Goal: Find specific page/section: Find specific page/section

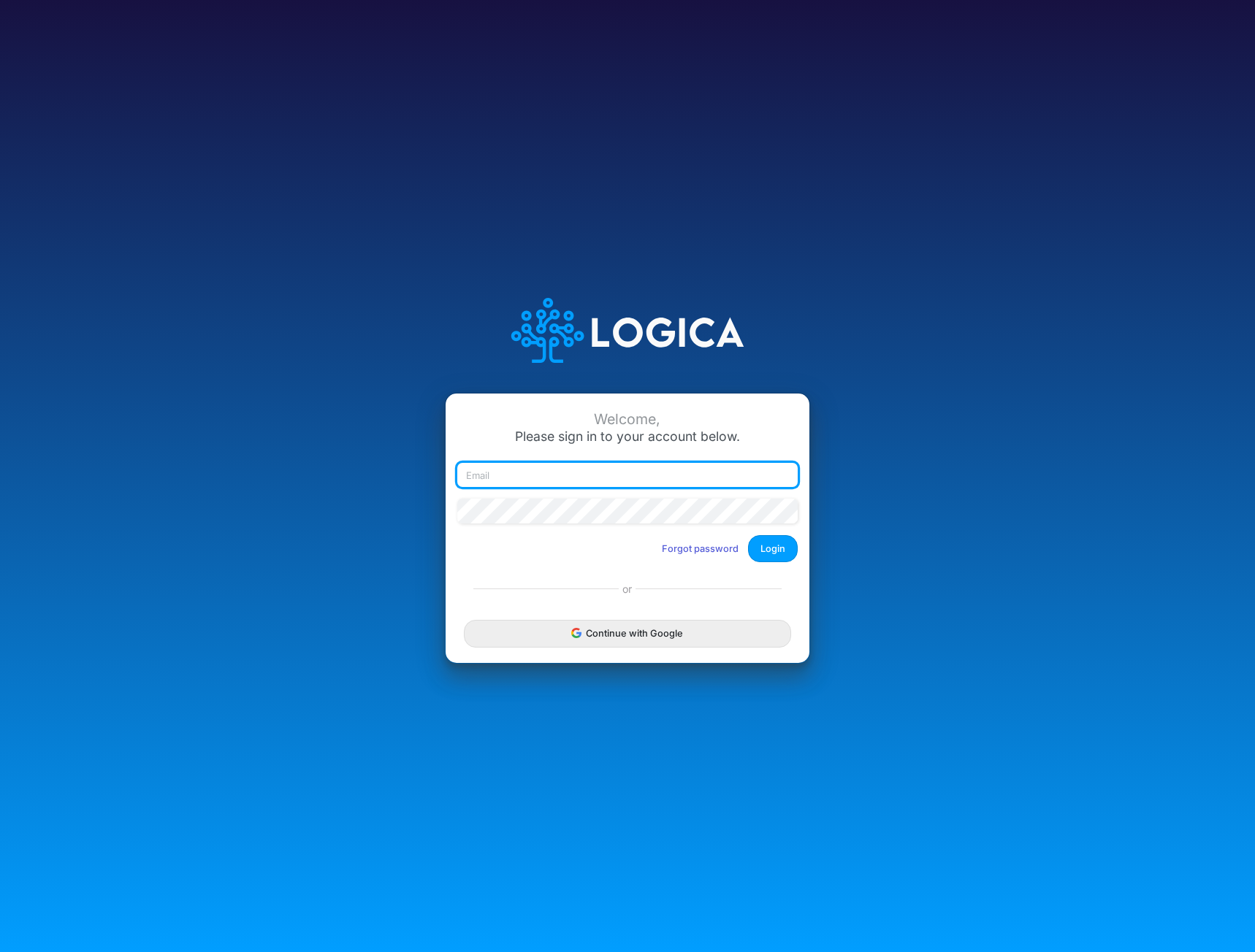
type input "[EMAIL_ADDRESS][DOMAIN_NAME]"
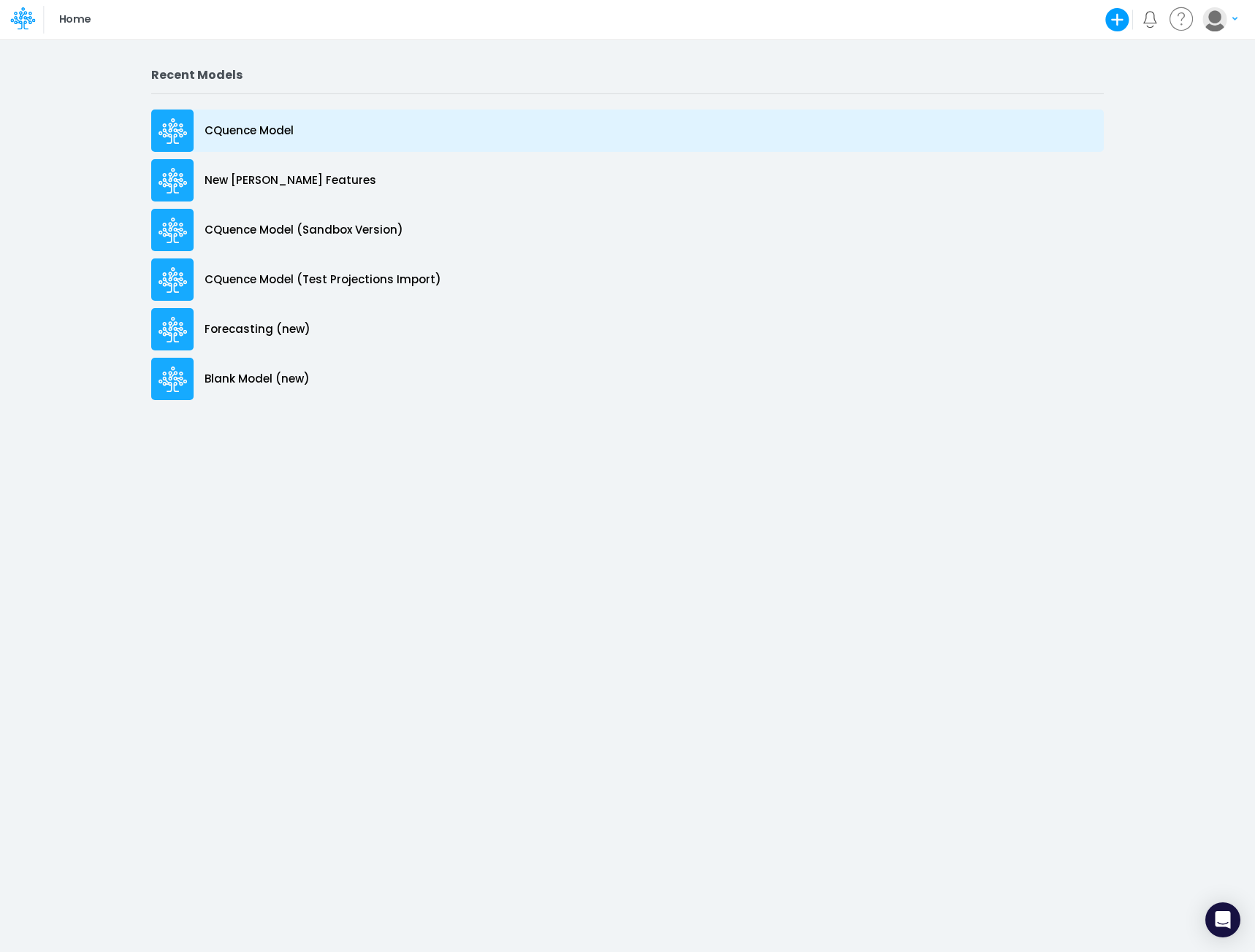
click at [262, 128] on p "CQuence Model" at bounding box center [249, 131] width 89 height 17
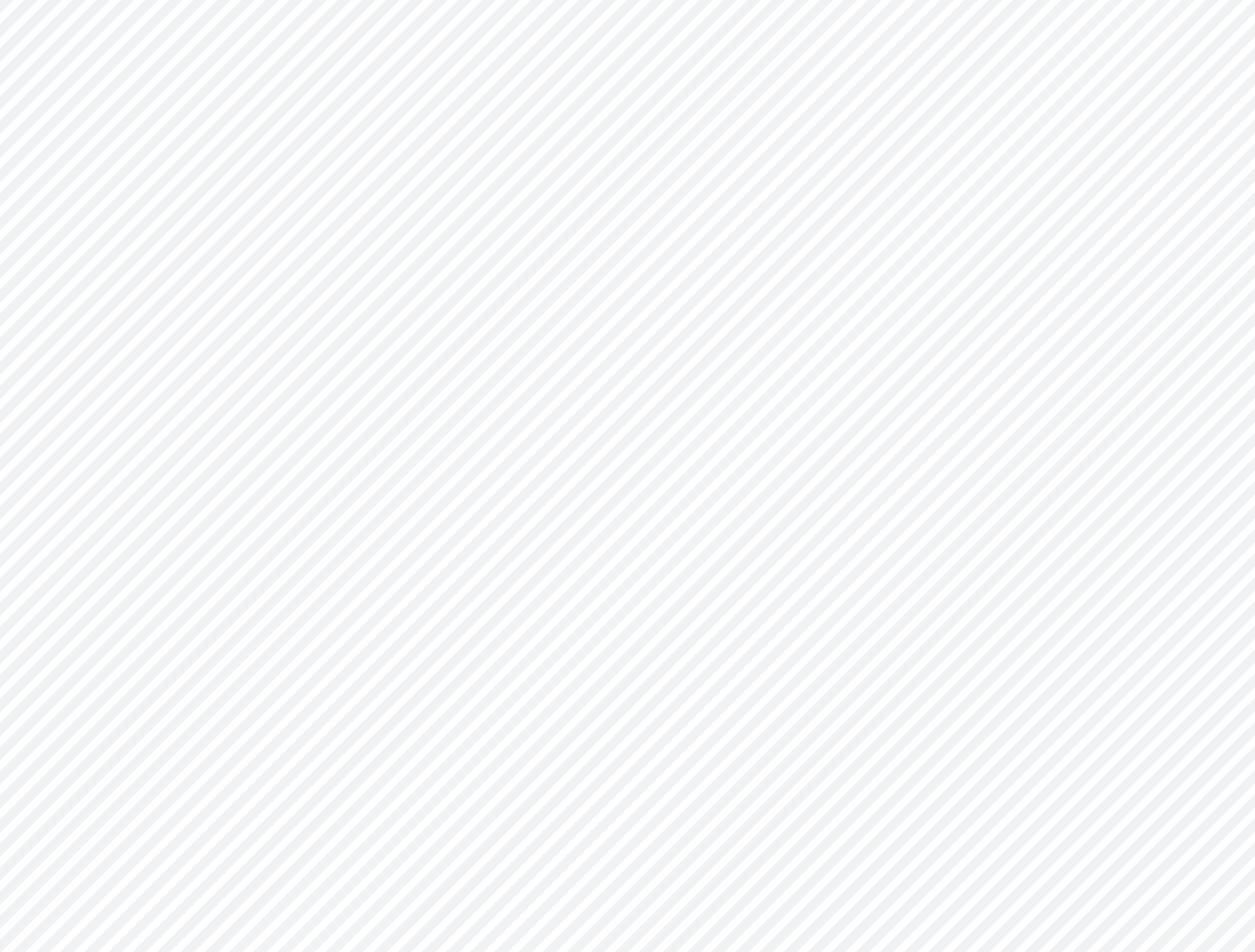
type input "Consolidated All by Month"
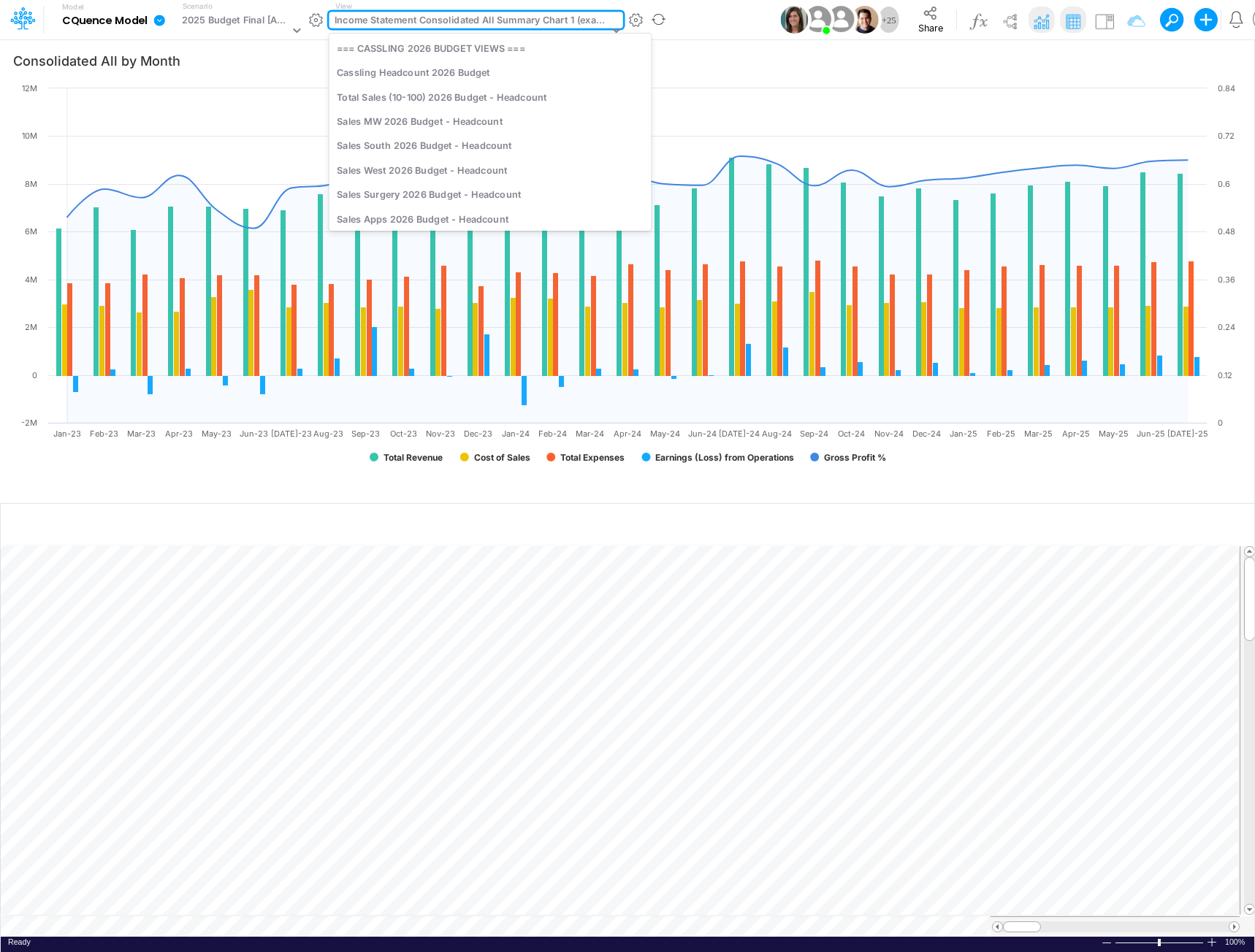
click at [437, 18] on div "Income Statement Consolidated All Summary Chart 1 (example)" at bounding box center [471, 21] width 274 height 17
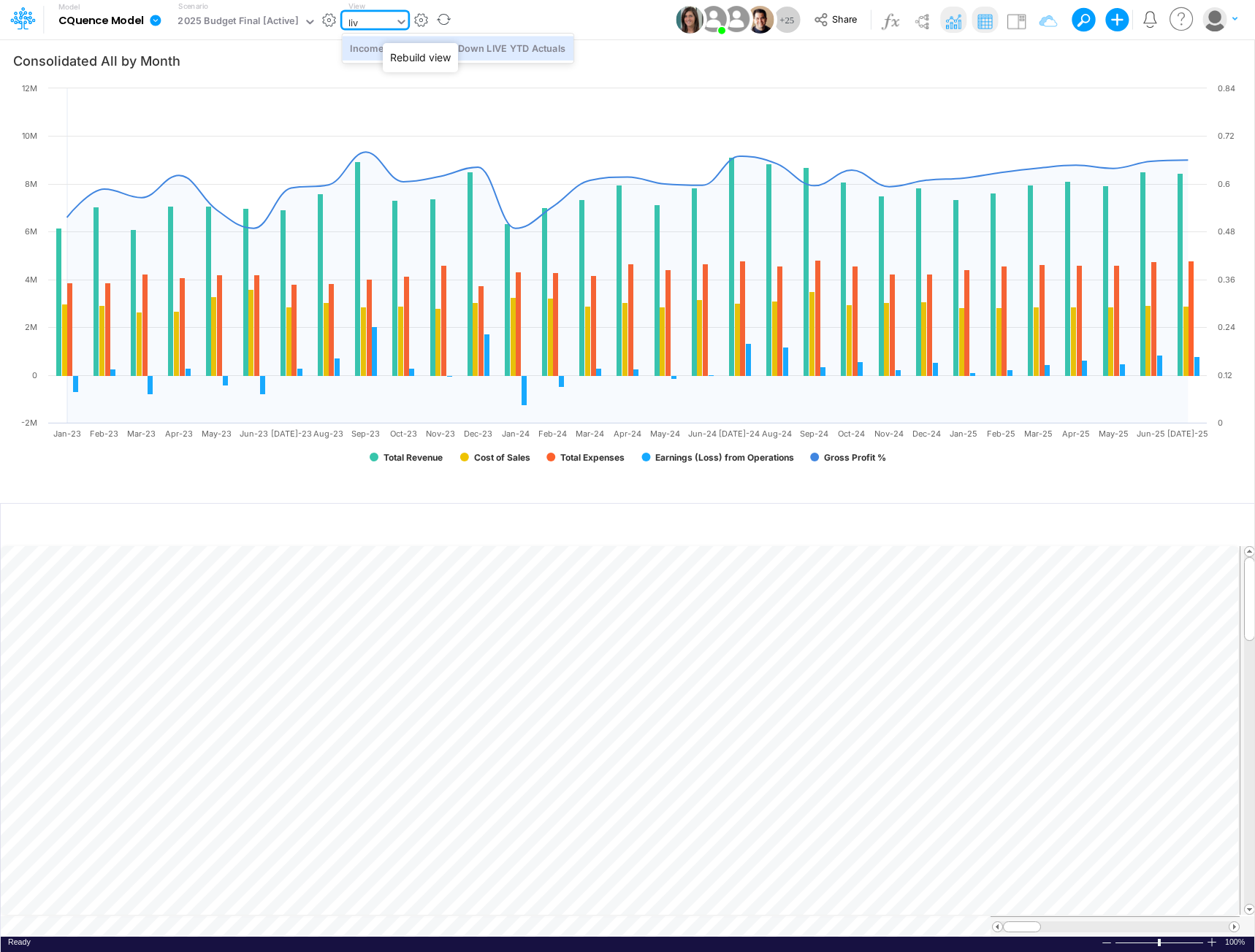
type input "live"
click at [490, 47] on div "Income Statement Drill-Down LIVE YTD Actuals" at bounding box center [457, 47] width 232 height 24
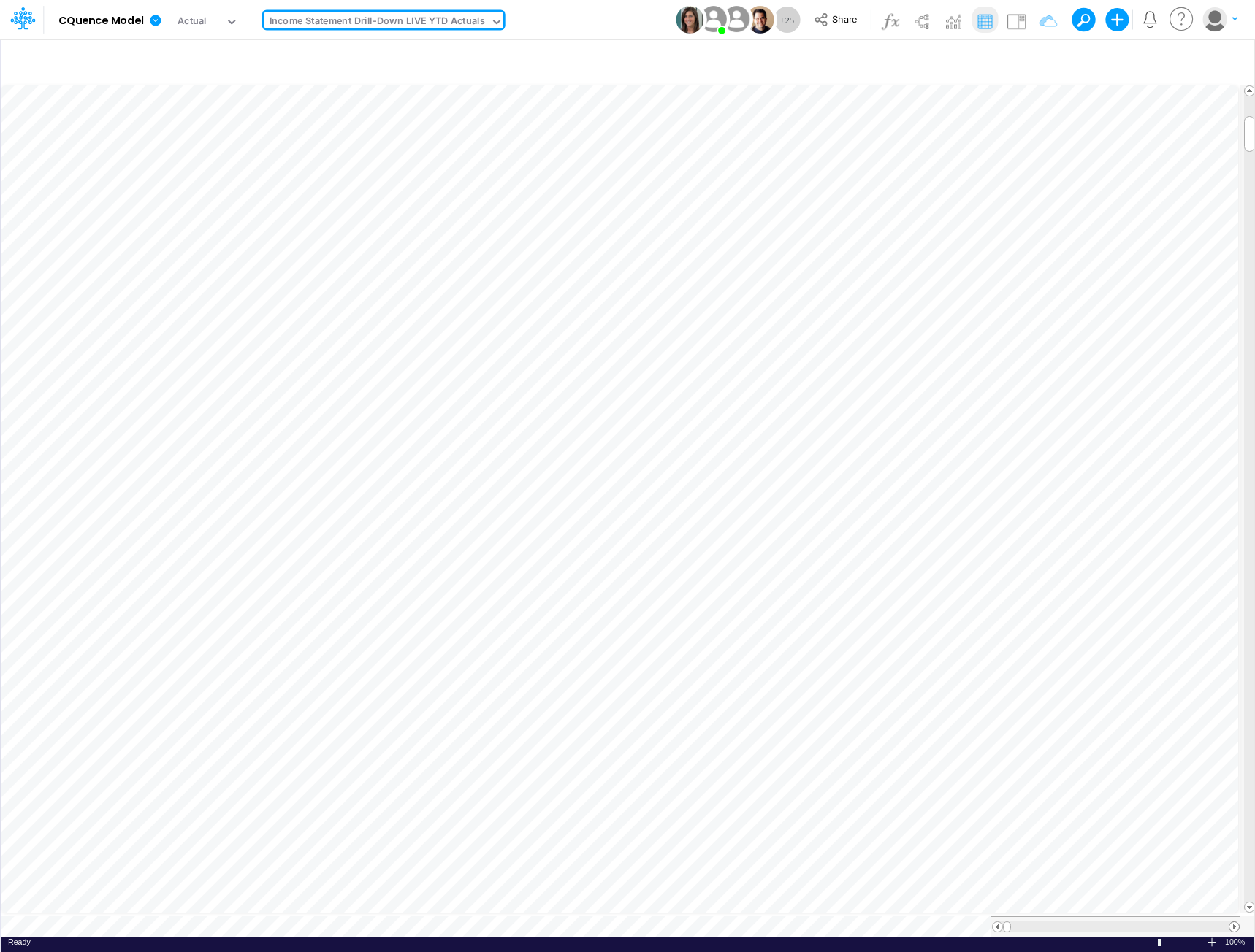
click at [1235, 922] on span at bounding box center [1234, 926] width 10 height 10
click at [1234, 922] on span at bounding box center [1234, 926] width 10 height 10
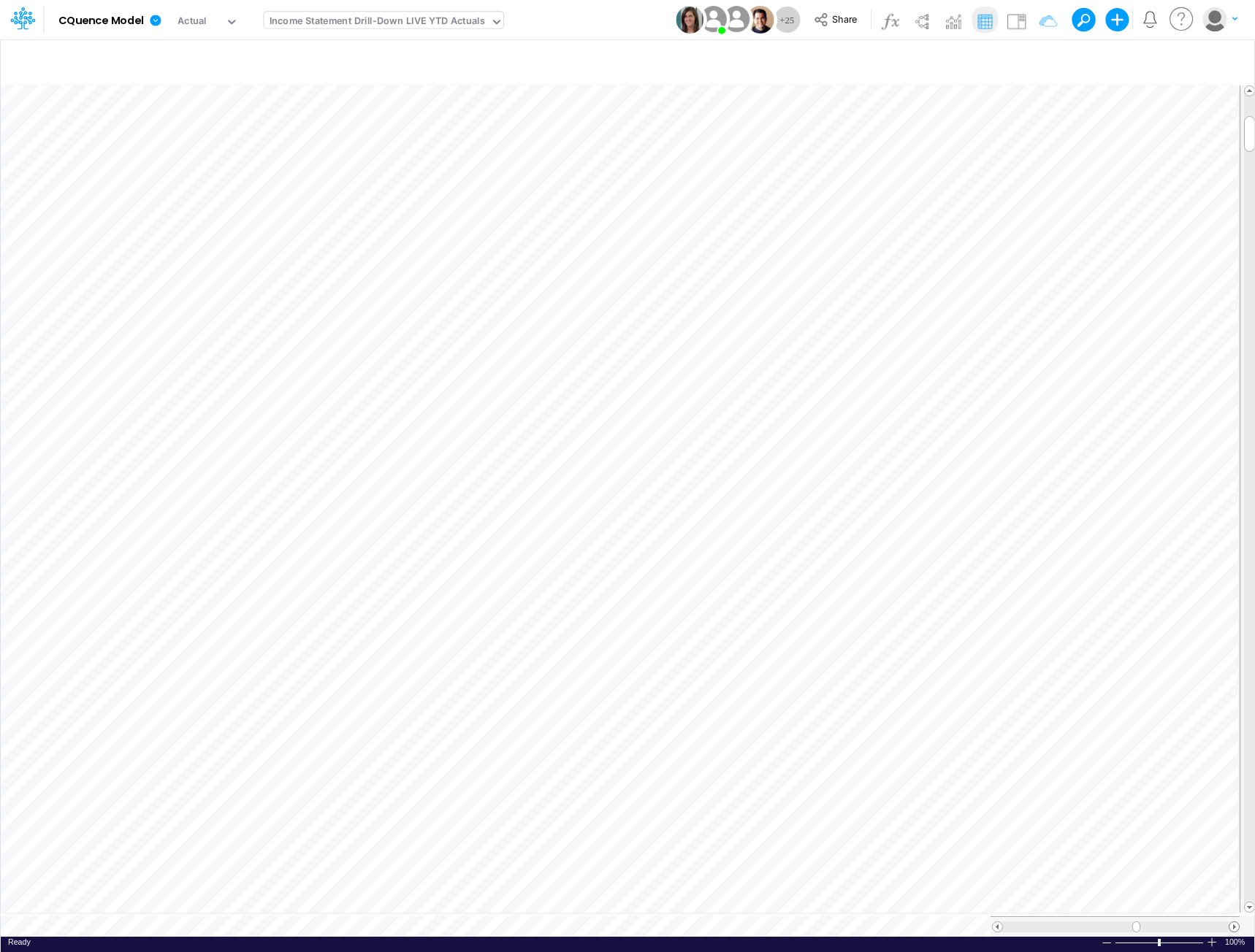
click at [1234, 922] on span at bounding box center [1234, 926] width 10 height 10
